Goal: Find specific page/section: Find specific page/section

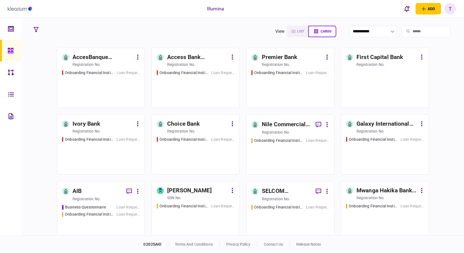
click at [381, 133] on div "registration no." at bounding box center [371, 131] width 28 height 5
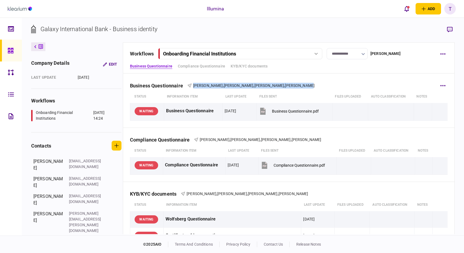
drag, startPoint x: 195, startPoint y: 86, endPoint x: 305, endPoint y: 87, distance: 109.8
click at [305, 87] on div "Business Questionnaire [PERSON_NAME] , [PERSON_NAME] , [PERSON_NAME] , [PERSON_…" at bounding box center [289, 82] width 318 height 17
click at [141, 85] on div "Business Questionnaire" at bounding box center [158, 86] width 57 height 6
drag, startPoint x: 131, startPoint y: 86, endPoint x: 310, endPoint y: 83, distance: 178.8
click at [310, 83] on div "Business Questionnaire [PERSON_NAME] , [PERSON_NAME] , [PERSON_NAME] , [PERSON_…" at bounding box center [289, 82] width 318 height 17
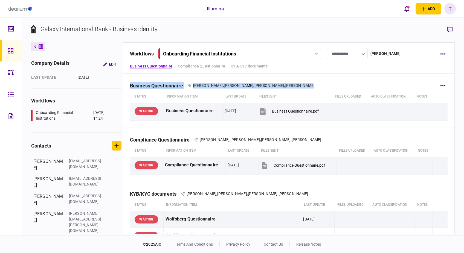
copy div "Business Questionnaire [PERSON_NAME] , [PERSON_NAME] , [PERSON_NAME] , [PERSON_…"
click at [321, 86] on div "Business Questionnaire [PERSON_NAME] , [PERSON_NAME] , [PERSON_NAME] , [PERSON_…" at bounding box center [289, 82] width 318 height 17
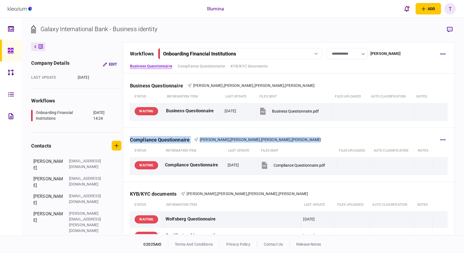
drag, startPoint x: 131, startPoint y: 140, endPoint x: 313, endPoint y: 143, distance: 182.0
click at [313, 143] on div "Compliance Questionnaire [PERSON_NAME] , [PERSON_NAME] , [PERSON_NAME] , [PERSO…" at bounding box center [289, 136] width 318 height 17
copy div "Compliance Questionnaire [PERSON_NAME] , [PERSON_NAME] , [PERSON_NAME] , [PERSO…"
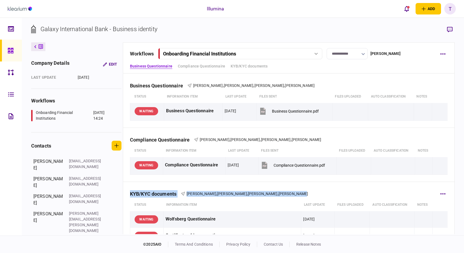
drag, startPoint x: 129, startPoint y: 194, endPoint x: 311, endPoint y: 196, distance: 182.6
copy div "KYB/KYC documents [PERSON_NAME] , [PERSON_NAME] , [PERSON_NAME] , [PERSON_NAME]"
click at [191, 195] on span "[PERSON_NAME]" at bounding box center [202, 194] width 30 height 4
